Goal: Transaction & Acquisition: Purchase product/service

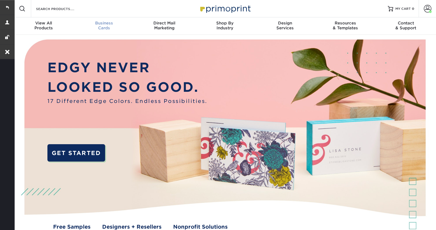
click at [103, 30] on div "Business Cards" at bounding box center [104, 26] width 60 height 10
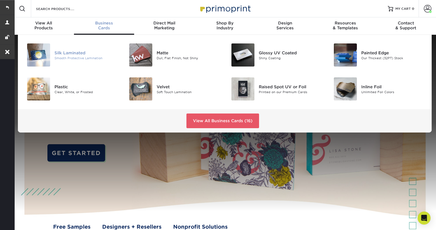
click at [70, 54] on div "Silk Laminated" at bounding box center [87, 53] width 64 height 6
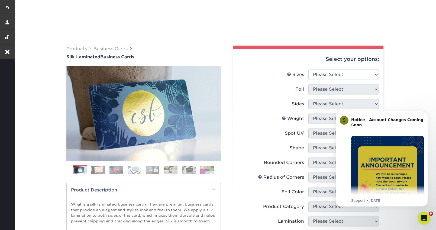
scroll to position [51, 0]
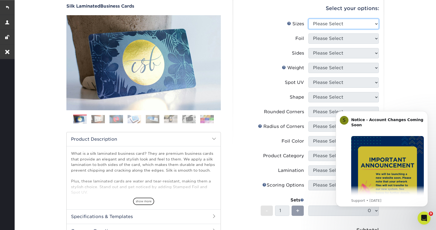
click at [333, 26] on select "Please Select 1.5" x 3.5" - Mini 1.75" x 3.5" - Mini 2" x 2" - Square 2" x 3" -…" at bounding box center [344, 24] width 71 height 10
select select "2.00x3.50"
click at [309, 19] on select "Please Select 1.5" x 3.5" - Mini 1.75" x 3.5" - Mini 2" x 2" - Square 2" x 3" -…" at bounding box center [344, 24] width 71 height 10
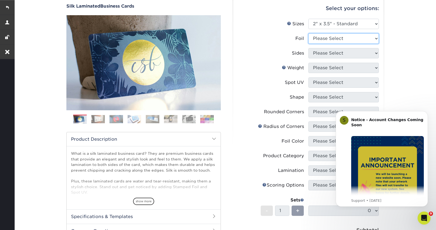
click at [325, 39] on select "Please Select Yes No" at bounding box center [344, 38] width 71 height 10
select select "0"
click at [309, 33] on select "Please Select Yes No" at bounding box center [344, 38] width 71 height 10
click at [322, 54] on select "Please Select Print Both Sides Print Both Sides - Foil Both Sides Print Both Si…" at bounding box center [344, 53] width 71 height 10
select select "13abbda7-1d64-4f25-8bb2-c179b224825d"
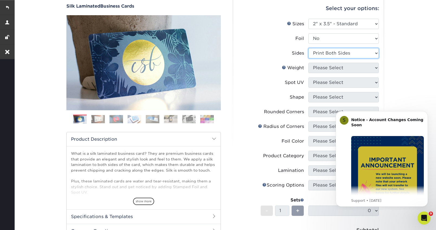
click at [309, 48] on select "Please Select Print Both Sides Print Front Only" at bounding box center [344, 53] width 71 height 10
click at [320, 68] on select "Please Select 16PT" at bounding box center [344, 68] width 71 height 10
select select "16PT"
click at [309, 63] on select "Please Select 16PT" at bounding box center [344, 68] width 71 height 10
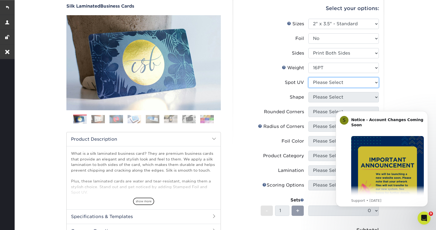
click at [319, 83] on select "Please Select No Spot UV Front and Back (Both Sides) Front Only Back Only" at bounding box center [344, 82] width 71 height 10
select select "3"
click at [309, 77] on select "Please Select No Spot UV Front and Back (Both Sides) Front Only Back Only" at bounding box center [344, 82] width 71 height 10
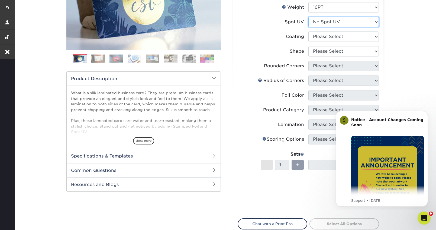
scroll to position [112, 0]
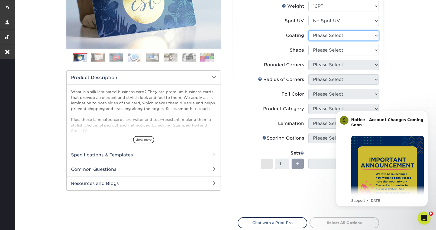
click at [342, 37] on select at bounding box center [344, 35] width 71 height 10
select select "3e7618de-abca-4bda-9f97-8b9129e913d8"
click at [309, 30] on select at bounding box center [344, 35] width 71 height 10
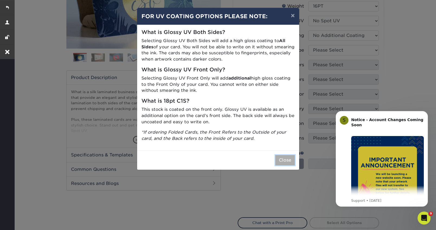
click at [286, 162] on button "Close" at bounding box center [286, 160] width 20 height 10
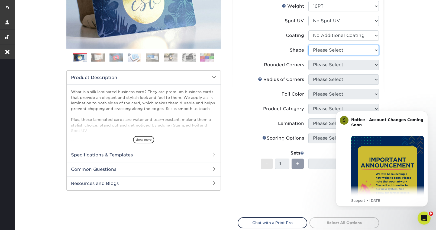
click at [327, 52] on select "Please Select Standard Oval" at bounding box center [344, 50] width 71 height 10
select select "standard"
click at [309, 45] on select "Please Select Standard Oval" at bounding box center [344, 50] width 71 height 10
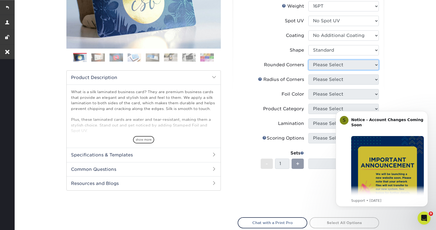
click at [326, 62] on select "Please Select Yes - Round 2 Corners Yes - Round 4 Corners No" at bounding box center [344, 65] width 71 height 10
select select "0"
click at [309, 60] on select "Please Select Yes - Round 2 Corners Yes - Round 4 Corners No" at bounding box center [344, 65] width 71 height 10
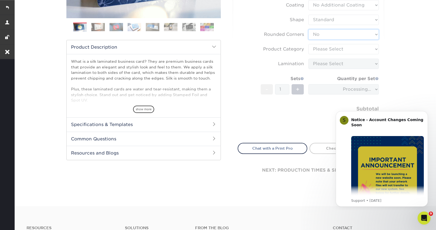
scroll to position [142, 0]
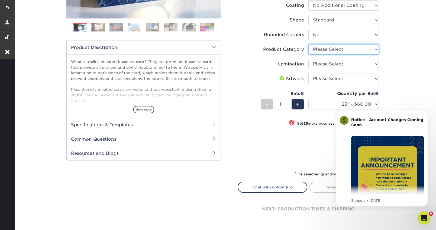
click at [353, 51] on select "Please Select Business Cards" at bounding box center [344, 49] width 71 height 10
select select "3b5148f1-0588-4f88-a218-97bcfdce65c1"
click at [309, 44] on select "Please Select Business Cards" at bounding box center [344, 49] width 71 height 10
click at [342, 66] on select "Please Select Silk" at bounding box center [344, 64] width 71 height 10
select select "ccacb42f-45f7-42d3-bbd3-7c8421cf37f0"
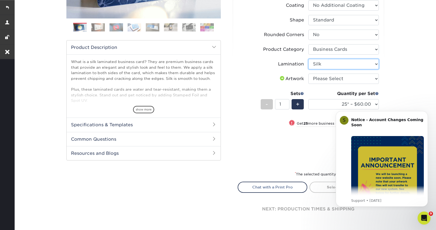
click at [309, 59] on select "Please Select Silk" at bounding box center [344, 64] width 71 height 10
click at [331, 82] on select "Please Select I will upload files I need a design - $100" at bounding box center [344, 78] width 71 height 10
select select "upload"
click at [309, 73] on select "Please Select I will upload files I need a design - $100" at bounding box center [344, 78] width 71 height 10
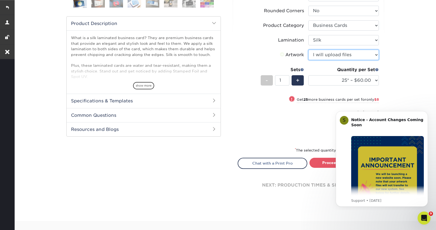
scroll to position [172, 0]
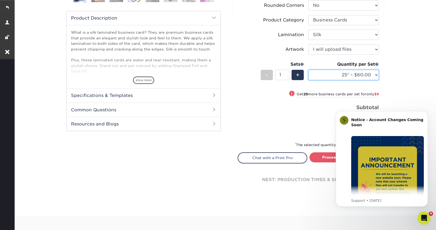
click at [338, 70] on select "25* – $60.00 50* – $68.00 75* – $76.00 100* – $84.00 250* – $92.00 500 – $96.00…" at bounding box center [344, 75] width 71 height 10
select select "500 – $96.00"
click at [309, 70] on select "25* – $60.00 50* – $68.00 75* – $76.00 100* – $84.00 250* – $92.00 500 – $96.00…" at bounding box center [344, 75] width 71 height 10
click at [296, 75] on span "+" at bounding box center [298, 75] width 4 height 8
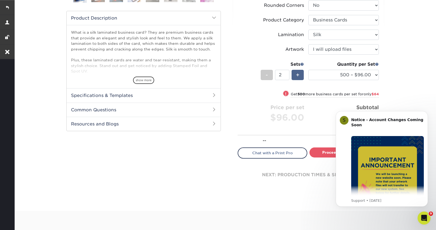
click at [296, 75] on span "+" at bounding box center [298, 75] width 4 height 8
type input "3"
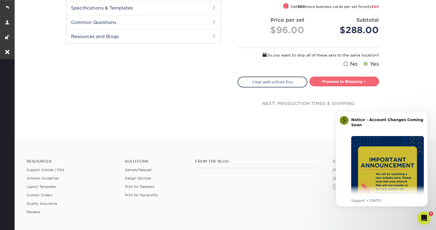
click at [339, 82] on link "Proceed to Shipping" at bounding box center [345, 81] width 70 height 10
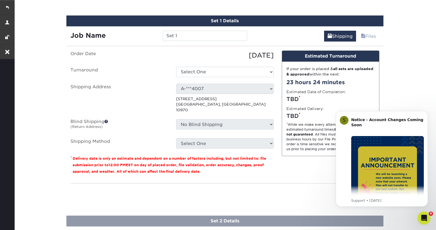
scroll to position [350, 0]
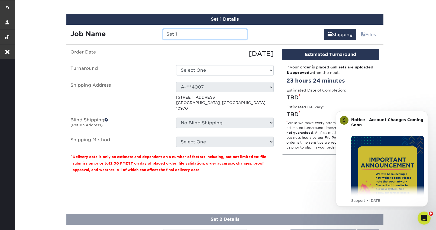
drag, startPoint x: 181, startPoint y: 35, endPoint x: 142, endPoint y: 35, distance: 39.3
click at [142, 35] on div "Job Name Set 1" at bounding box center [158, 34] width 185 height 10
paste input "Carlos Torres"
type input "Carlos Torres"
click at [171, 79] on ul "Order Date 10/01/2025 Turnaround Select One 2-4 Business Days 2 Day Next Busine…" at bounding box center [172, 98] width 203 height 98
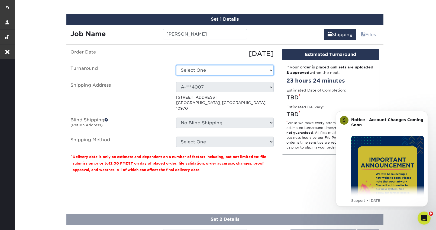
click at [200, 70] on select "Select One 2-4 Business Days 2 Day Next Business Day" at bounding box center [225, 70] width 98 height 10
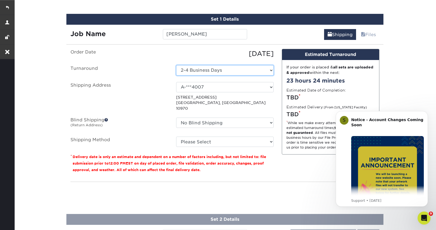
click at [270, 70] on select "Select One 2-4 Business Days 2 Day Next Business Day" at bounding box center [225, 70] width 98 height 10
select select "cf39fbb6-a653-498a-b8f8-eac31360a257"
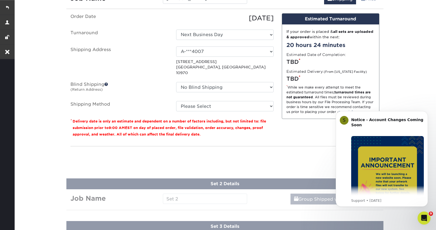
scroll to position [394, 0]
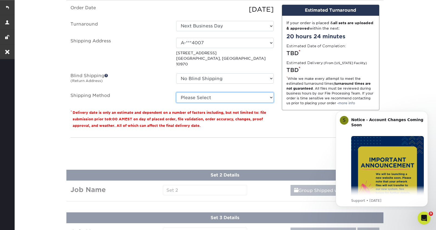
click at [215, 92] on select "Please Select 3 Day Shipping Service (+$20.04) Ground Shipping (+$20.27) 2 Day …" at bounding box center [225, 97] width 98 height 10
select select "12"
click at [176, 92] on select "Please Select 3 Day Shipping Service (+$20.04) Ground Shipping (+$20.27) 2 Day …" at bounding box center [225, 97] width 98 height 10
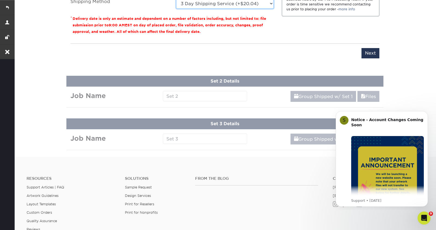
scroll to position [493, 0]
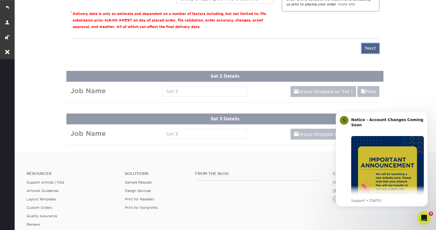
click at [372, 43] on input "Next" at bounding box center [371, 48] width 18 height 10
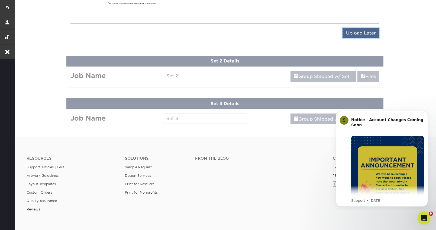
click at [350, 31] on input "Upload Later" at bounding box center [361, 33] width 37 height 10
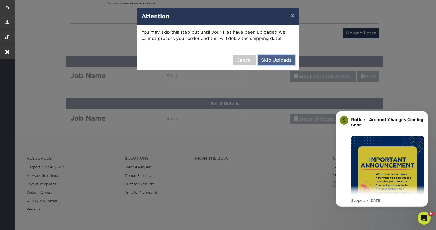
click at [283, 60] on button "Skip Uploads" at bounding box center [276, 60] width 37 height 10
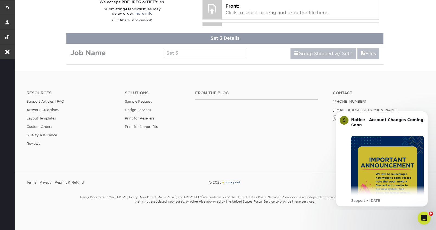
scroll to position [310, 0]
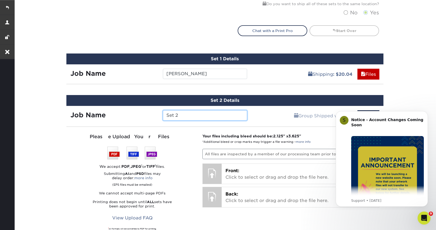
click at [184, 115] on input "Set 2" at bounding box center [205, 115] width 84 height 10
paste input "Rodolfo Lopez"
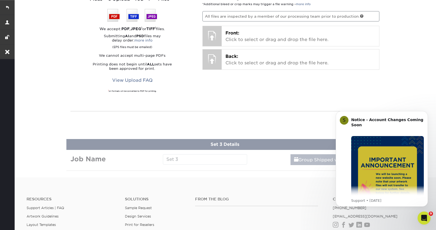
scroll to position [477, 0]
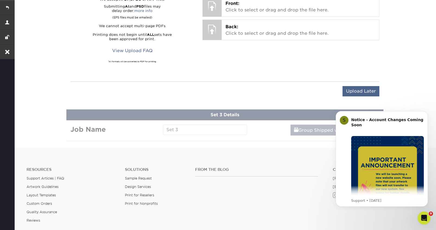
type input "Rodolfo Lopez"
click at [369, 88] on input "Upload Later" at bounding box center [361, 91] width 37 height 10
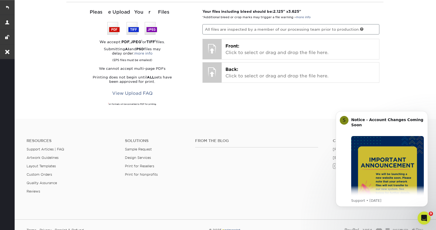
scroll to position [353, 0]
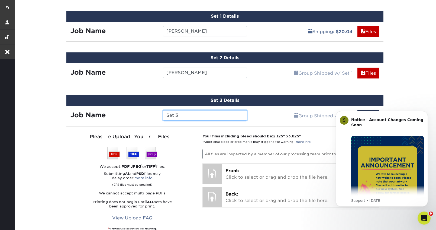
click at [213, 119] on input "Set 3" at bounding box center [205, 115] width 84 height 10
paste input "ixto Blanco"
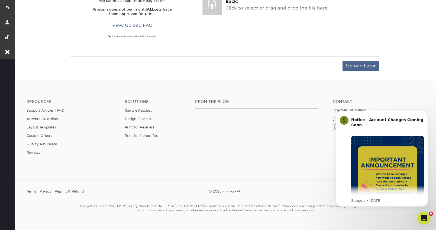
type input "Sixto Blanco"
click at [347, 64] on input "Upload Later" at bounding box center [361, 66] width 37 height 10
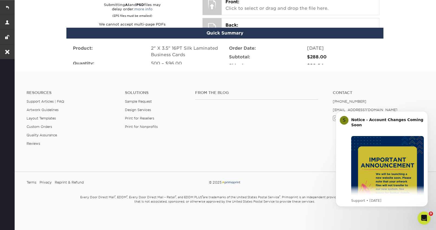
scroll to position [507, 0]
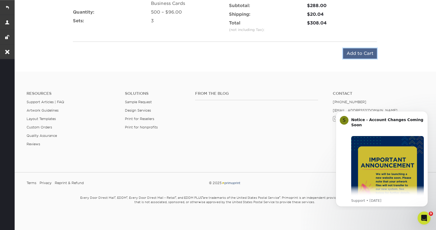
click at [352, 57] on input "Add to Cart" at bounding box center [360, 53] width 34 height 10
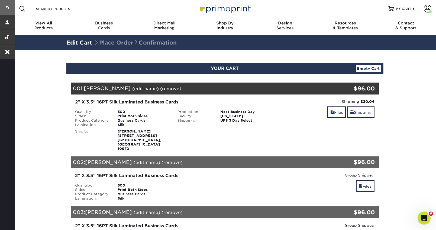
click at [8, 7] on link at bounding box center [7, 7] width 15 height 15
